Goal: Navigation & Orientation: Find specific page/section

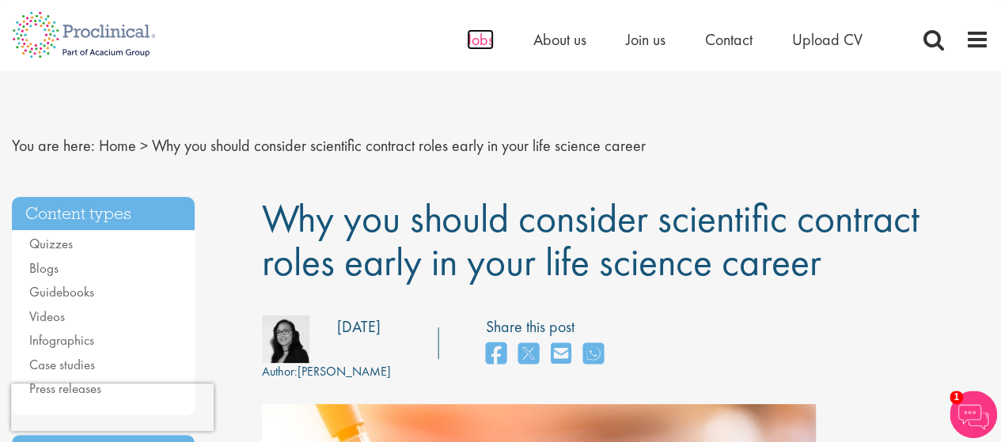
click at [483, 37] on span "Jobs" at bounding box center [480, 39] width 27 height 21
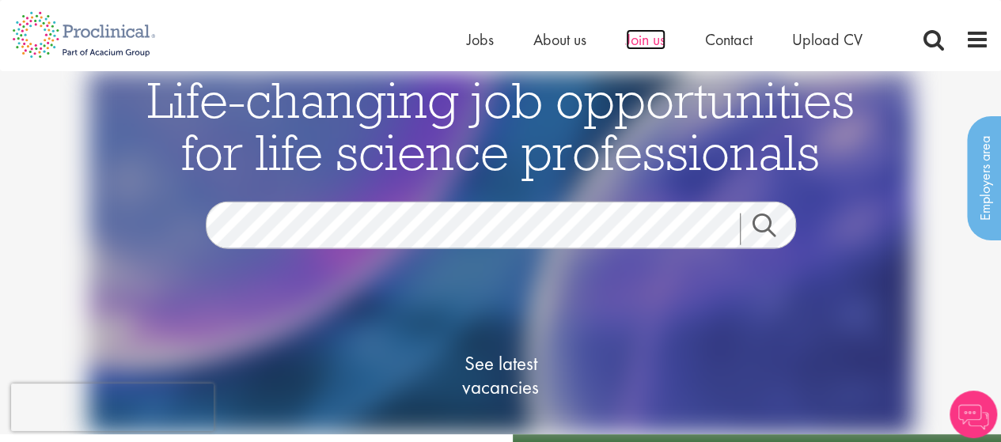
click at [650, 46] on span "Join us" at bounding box center [646, 39] width 40 height 21
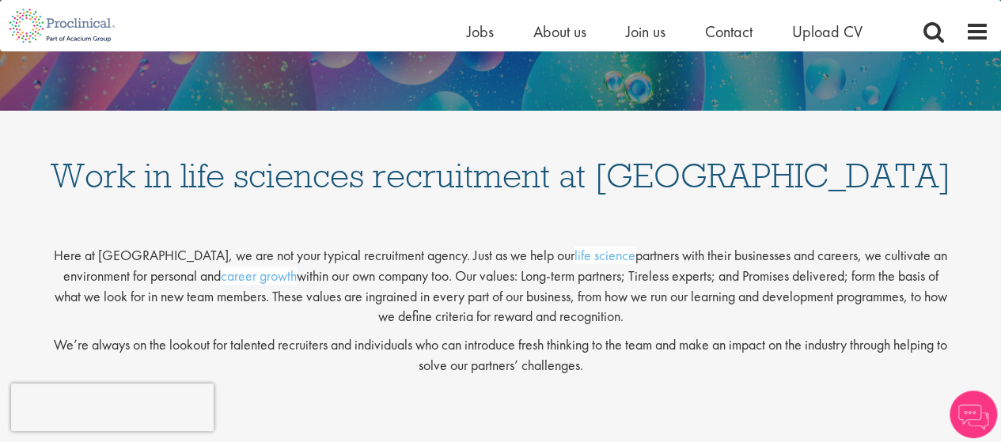
scroll to position [158, 0]
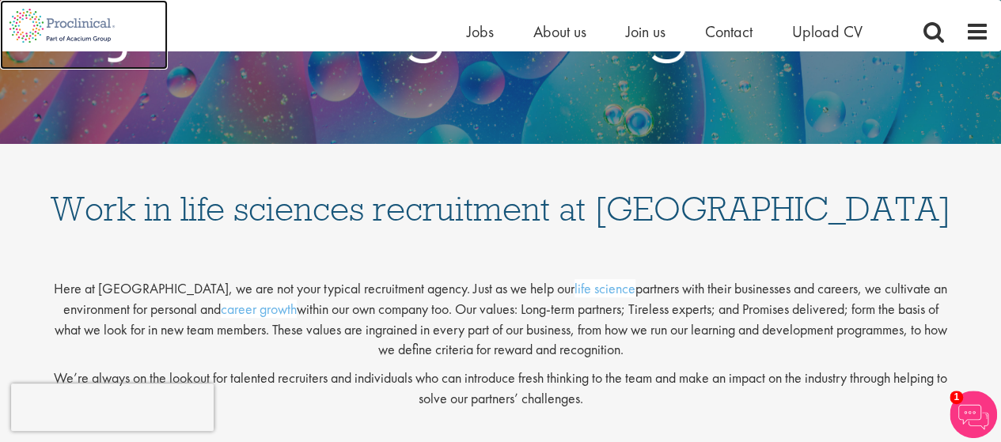
click at [74, 22] on img at bounding box center [62, 25] width 124 height 51
